Goal: Information Seeking & Learning: Learn about a topic

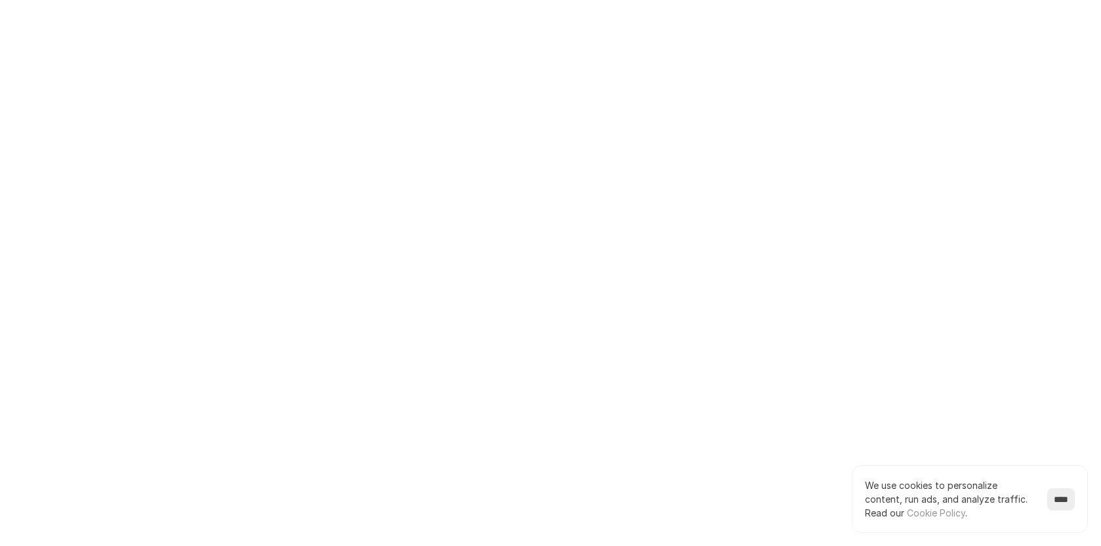
click at [1057, 502] on input "****" at bounding box center [1062, 499] width 28 height 22
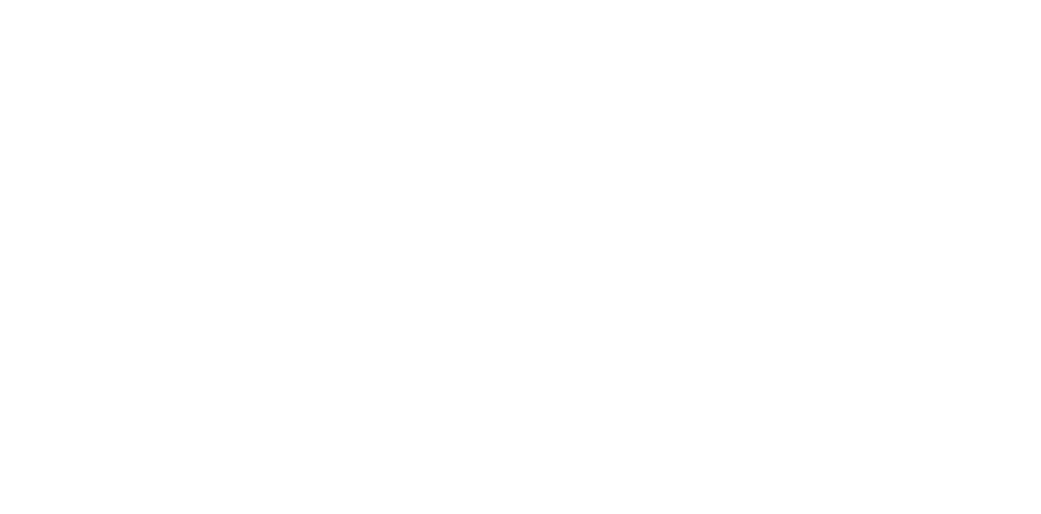
scroll to position [26, 0]
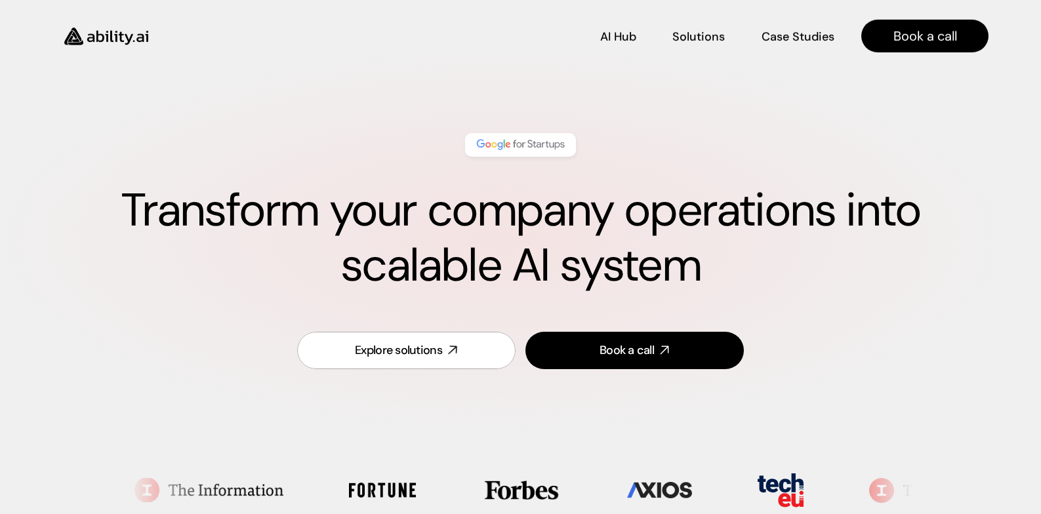
click at [476, 359] on link "Explore solutions" at bounding box center [406, 350] width 218 height 37
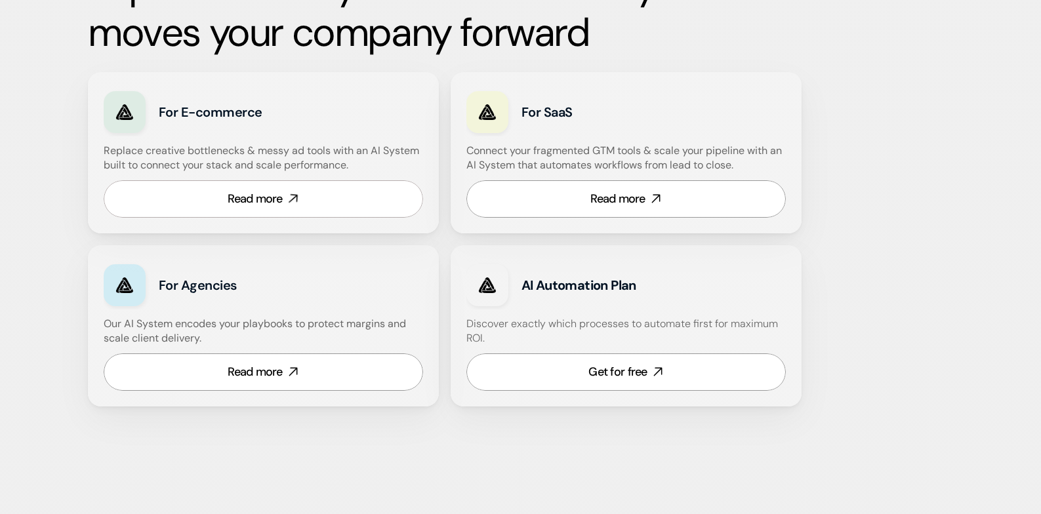
scroll to position [778, 0]
click at [299, 368] on link "Read more" at bounding box center [263, 371] width 319 height 37
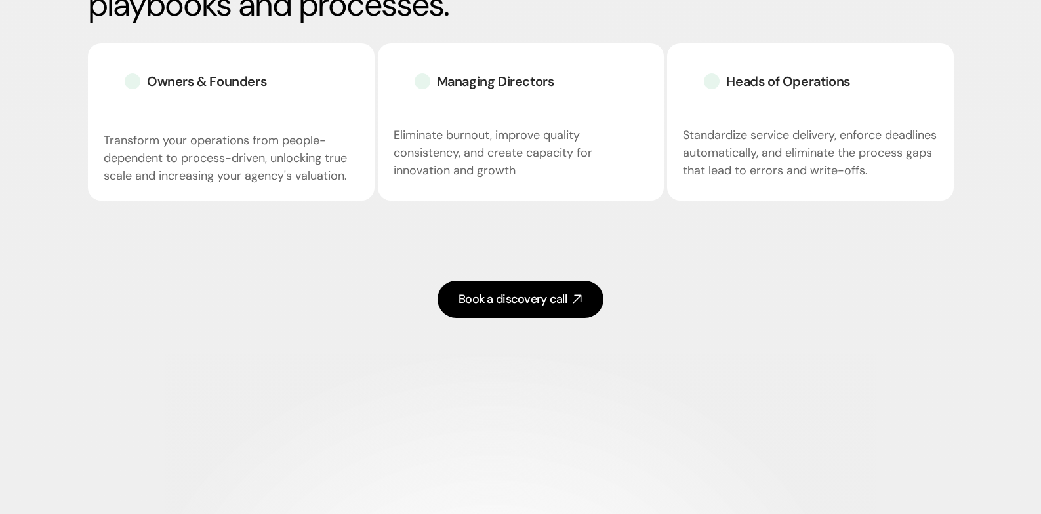
scroll to position [2176, 0]
